Goal: Task Accomplishment & Management: Use online tool/utility

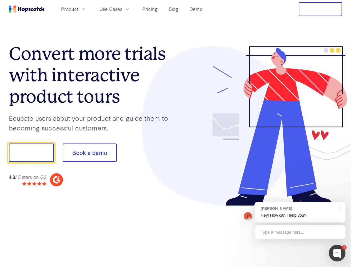
click at [176, 134] on div at bounding box center [259, 126] width 167 height 160
click at [78, 9] on span "Product" at bounding box center [69, 9] width 17 height 7
click at [122, 9] on span "Use Cases" at bounding box center [111, 9] width 23 height 7
click at [321, 9] on button "Free Trial" at bounding box center [320, 9] width 43 height 14
click at [31, 153] on button "Show me!" at bounding box center [31, 153] width 45 height 18
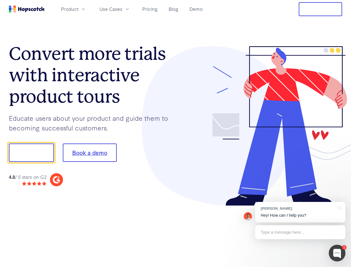
click at [90, 153] on button "Book a demo" at bounding box center [90, 153] width 54 height 18
click at [338, 253] on div at bounding box center [337, 253] width 17 height 17
click at [301, 212] on div "[PERSON_NAME] Hey! How can I help you?" at bounding box center [300, 212] width 90 height 21
click at [339, 208] on div at bounding box center [294, 152] width 104 height 186
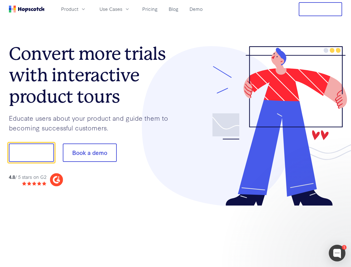
click at [301, 232] on div at bounding box center [294, 189] width 104 height 111
